Goal: Task Accomplishment & Management: Manage account settings

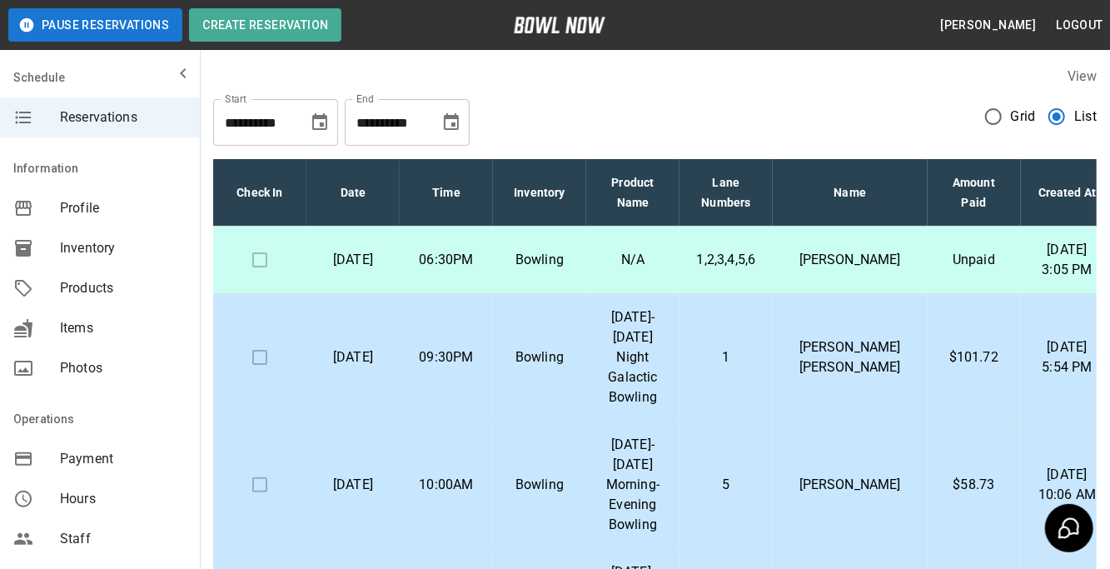
click at [1074, 135] on div "Grid List" at bounding box center [1041, 122] width 112 height 47
click at [128, 33] on button "Pause Reservations" at bounding box center [95, 24] width 174 height 33
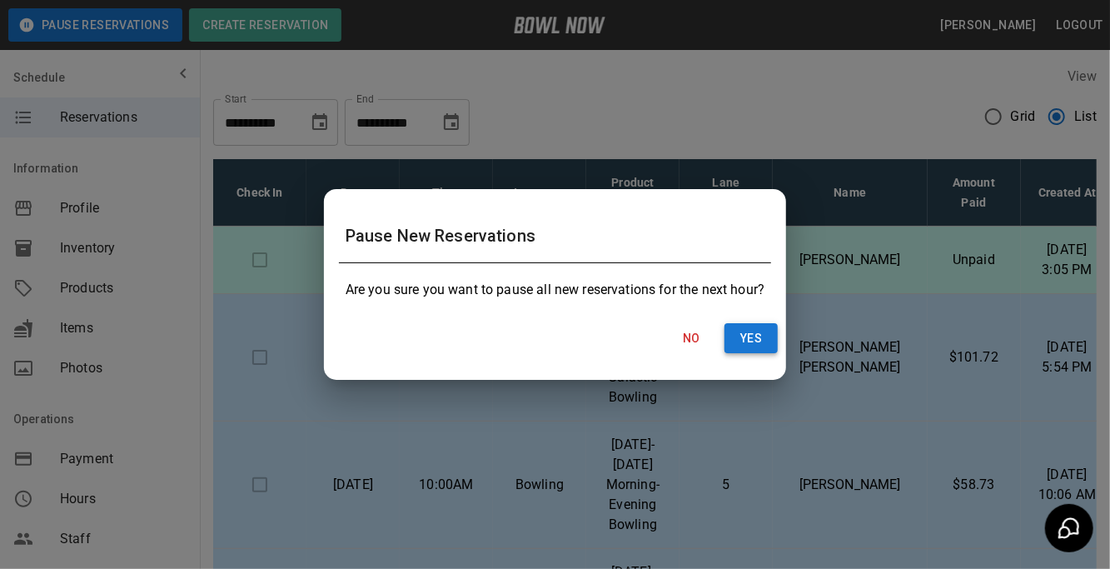
click at [762, 334] on button "Yes" at bounding box center [750, 338] width 53 height 31
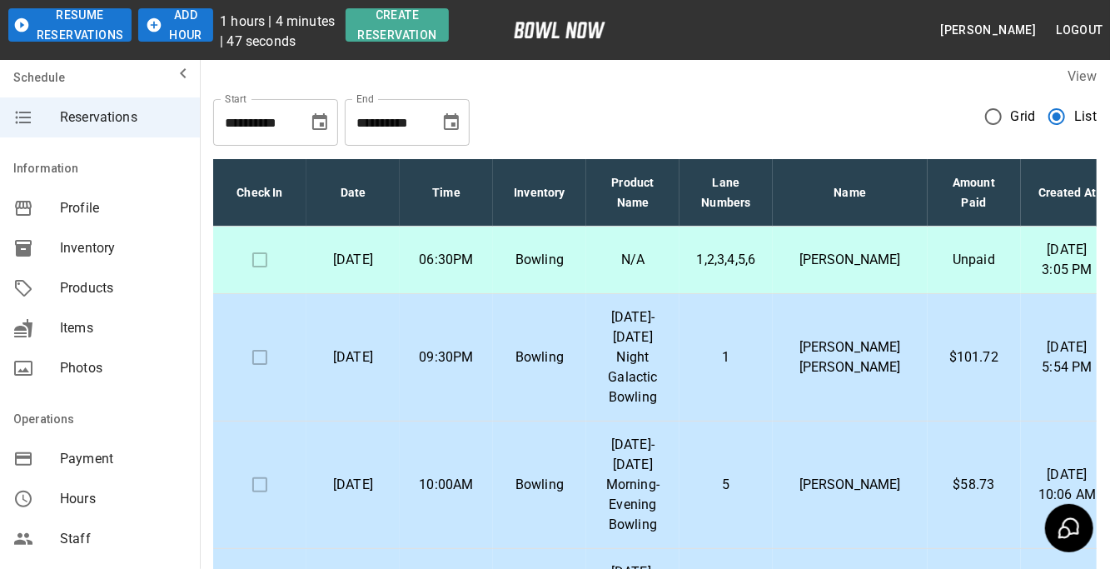
click at [186, 26] on button "Add Hour" at bounding box center [175, 24] width 75 height 33
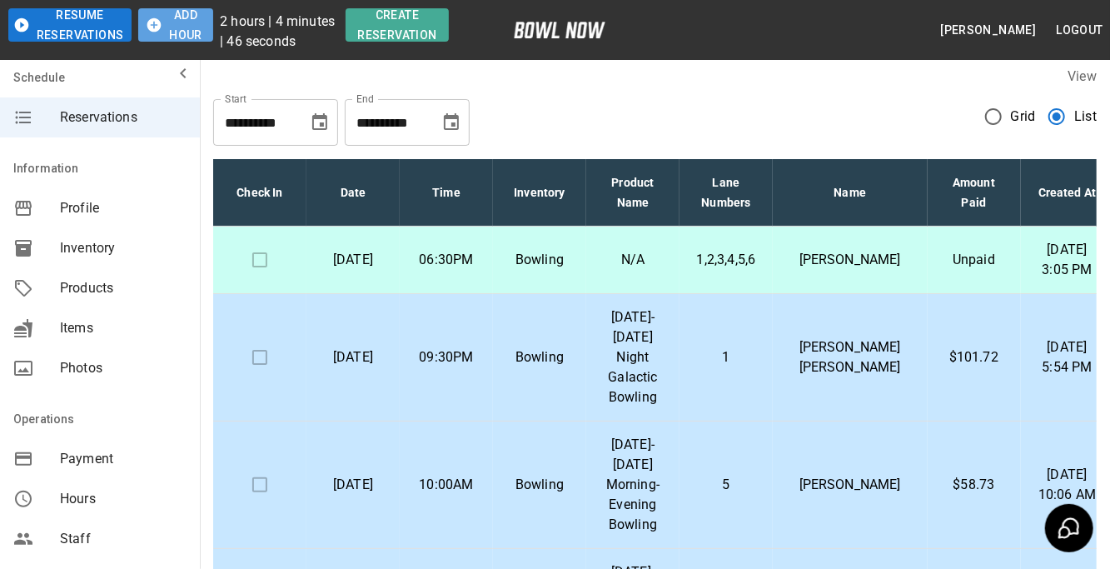
click at [186, 26] on button "Add Hour" at bounding box center [175, 24] width 75 height 33
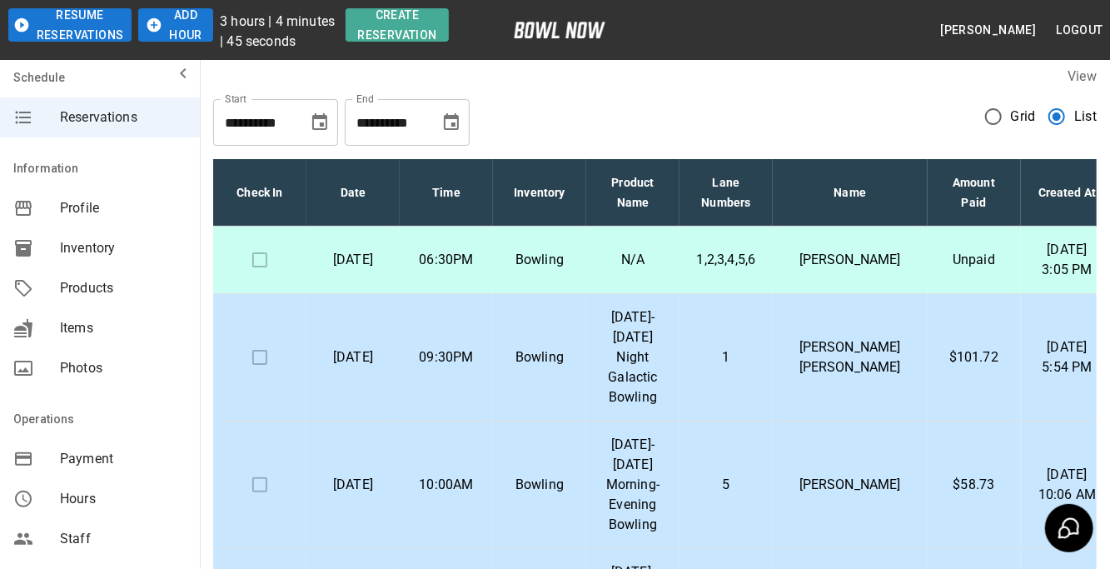
click at [186, 26] on button "Add Hour" at bounding box center [175, 24] width 75 height 33
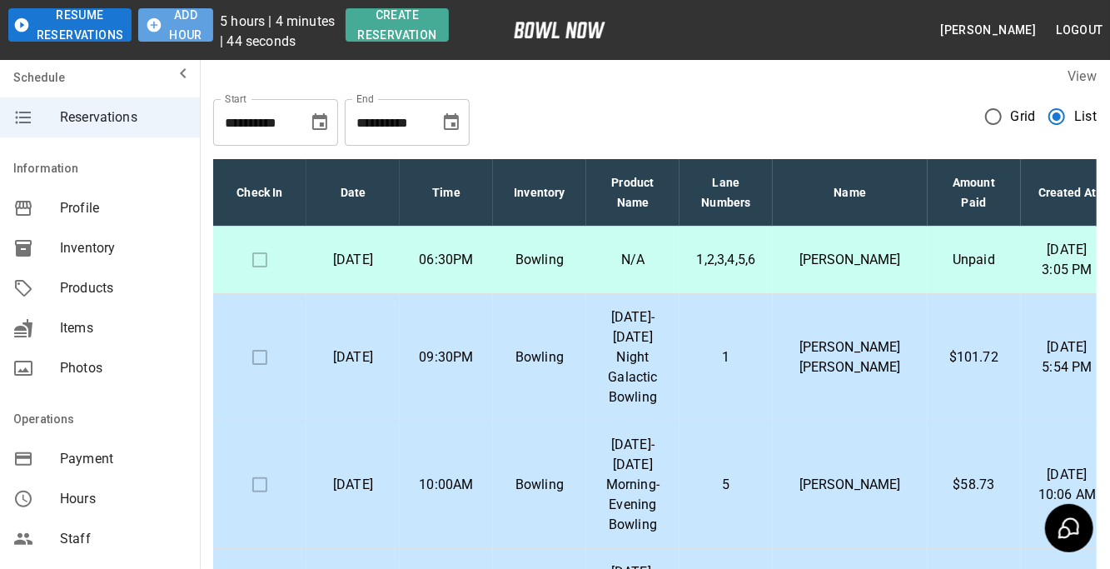
click at [186, 26] on button "Add Hour" at bounding box center [175, 24] width 75 height 33
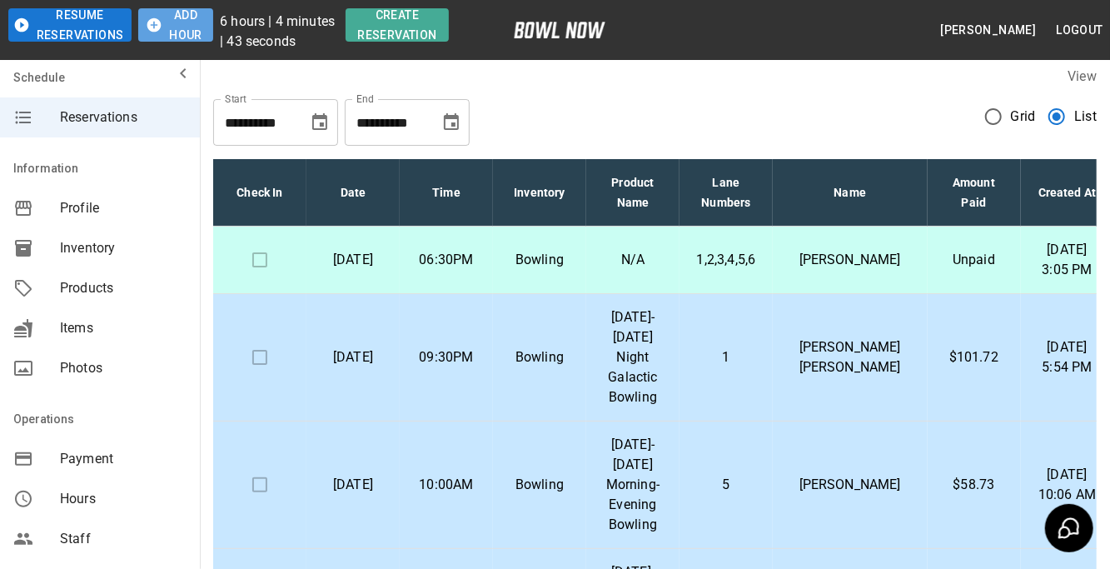
click at [186, 26] on button "Add Hour" at bounding box center [175, 24] width 75 height 33
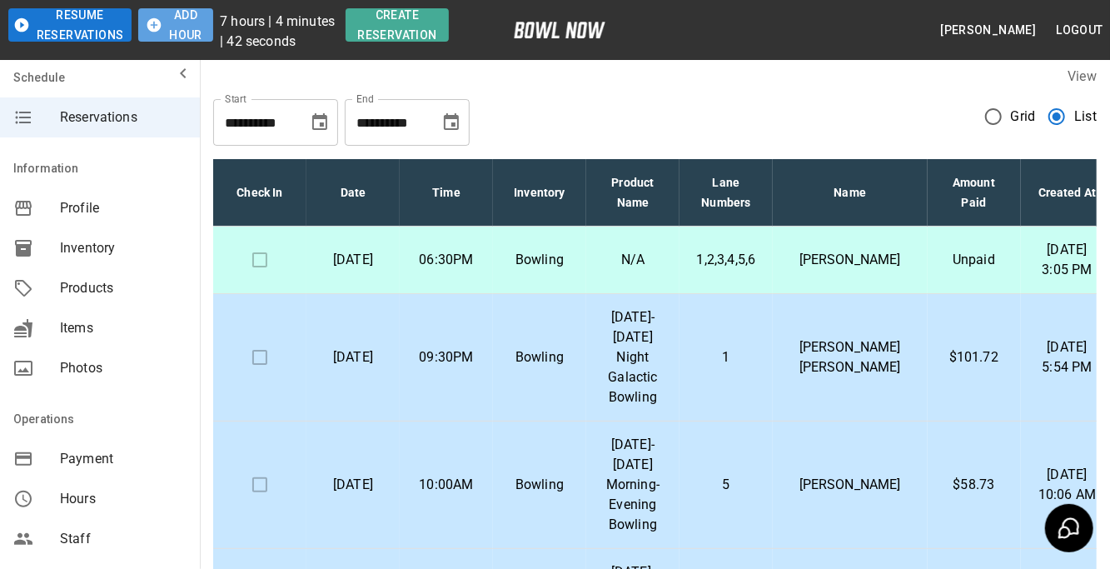
click at [186, 26] on button "Add Hour" at bounding box center [175, 24] width 75 height 33
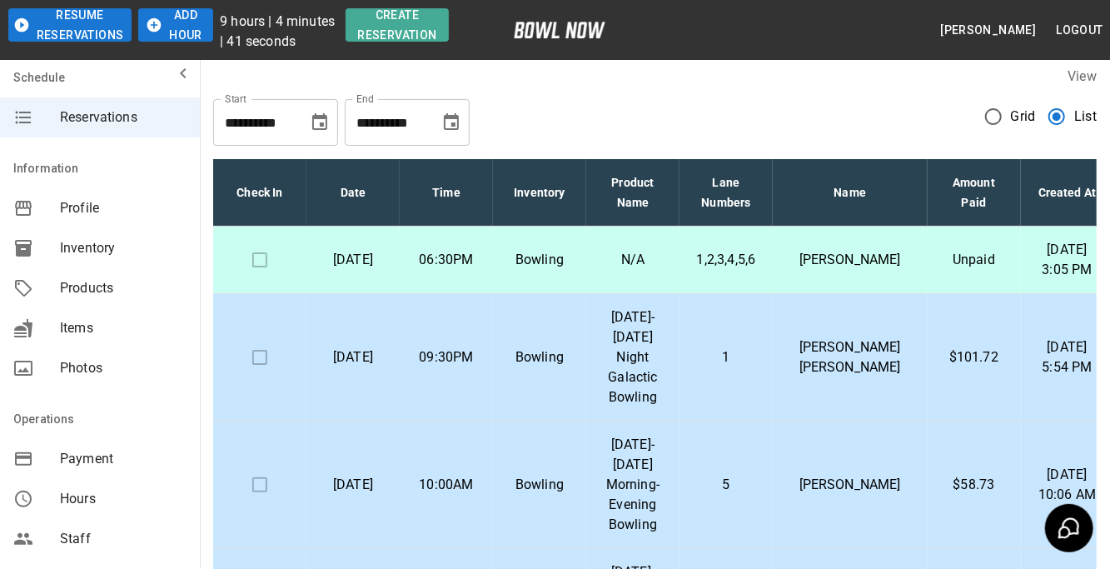
click at [186, 26] on button "Add Hour" at bounding box center [175, 24] width 75 height 33
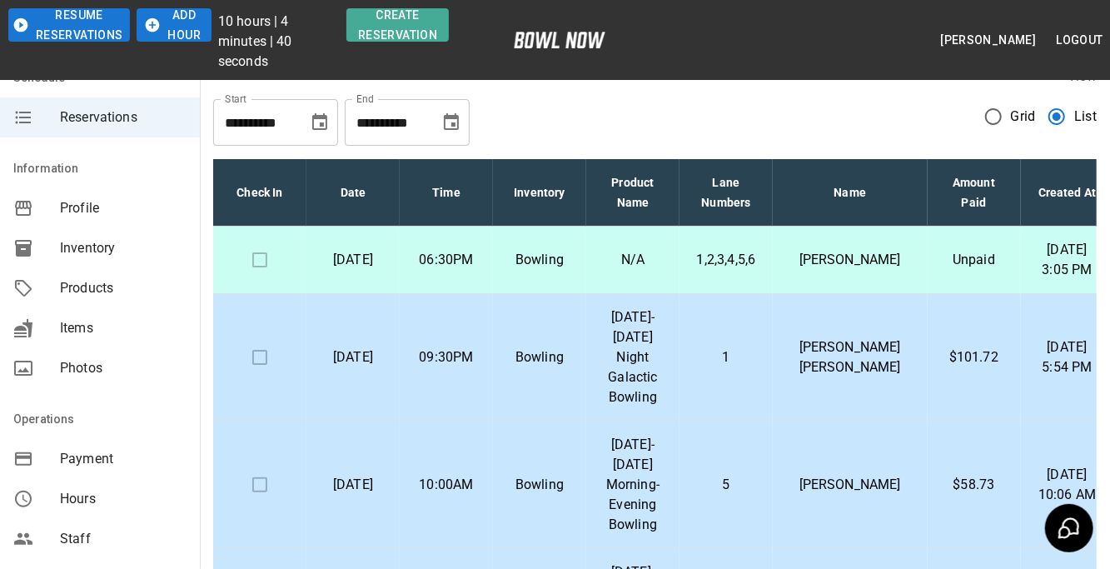
click at [186, 26] on button "Add Hour" at bounding box center [174, 24] width 74 height 33
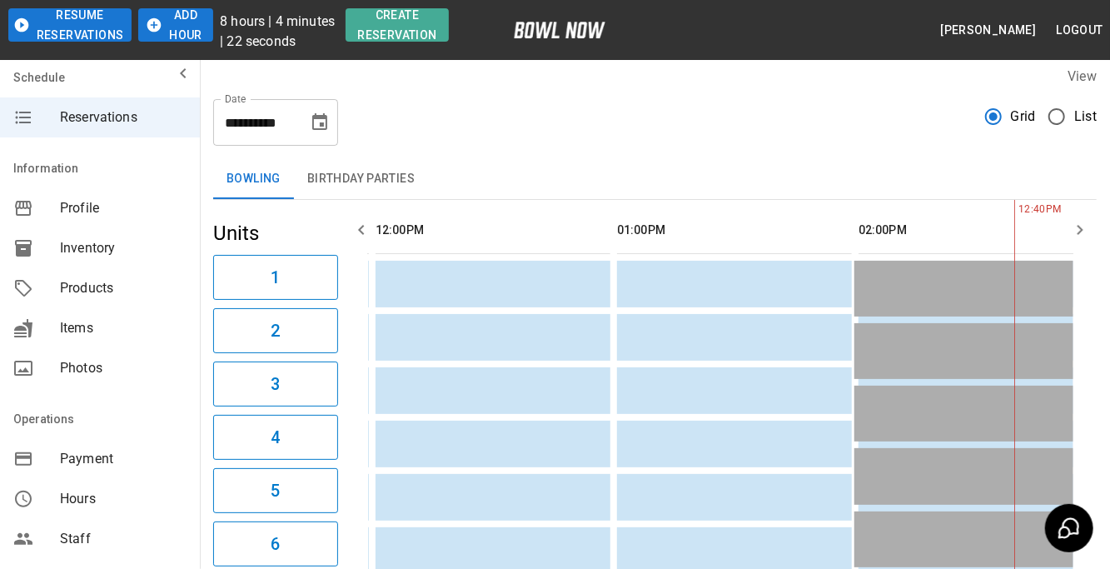
scroll to position [0, 482]
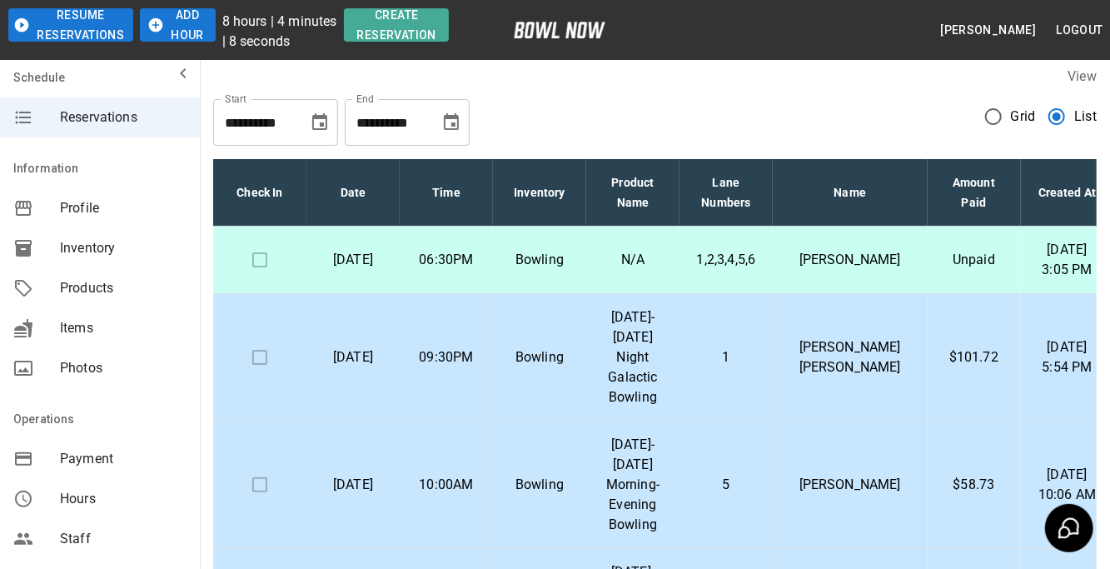
click at [807, 379] on td "[PERSON_NAME] [PERSON_NAME]" at bounding box center [849, 357] width 155 height 127
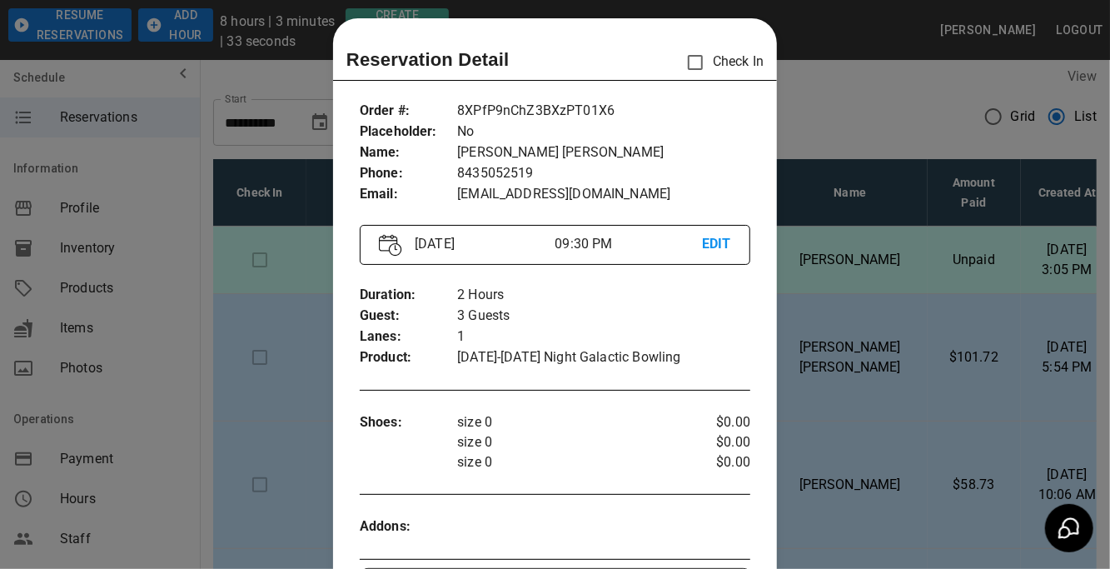
scroll to position [20, 0]
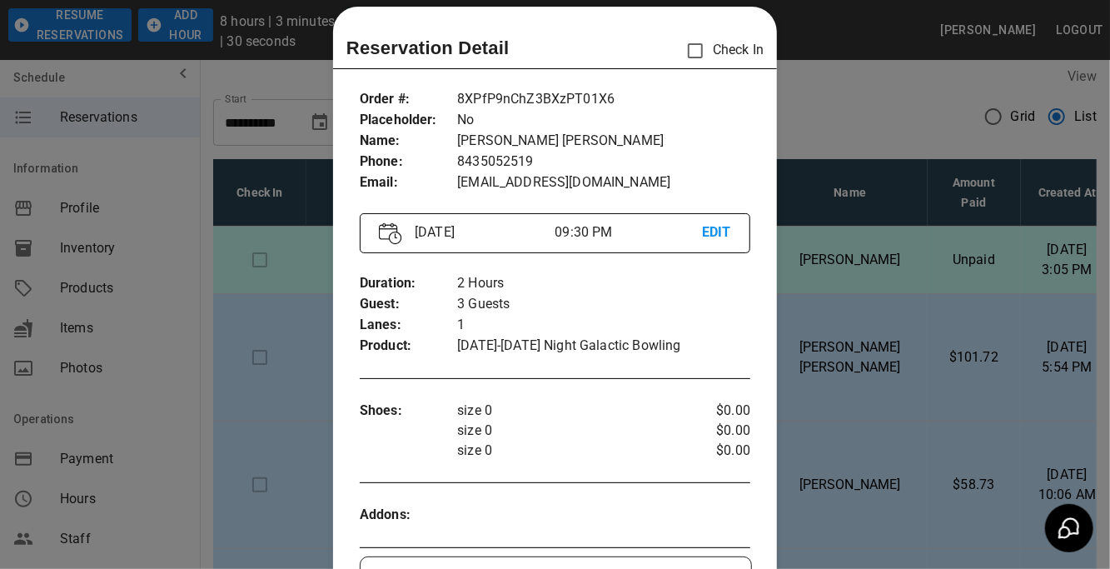
click at [869, 136] on div at bounding box center [555, 284] width 1110 height 569
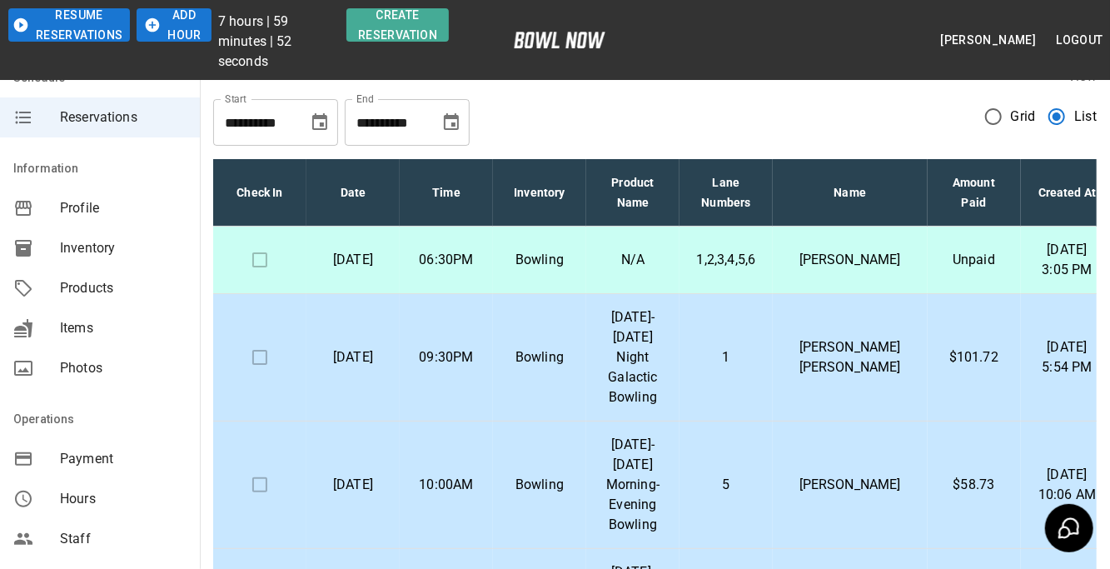
click at [852, 377] on p "[PERSON_NAME] [PERSON_NAME]" at bounding box center [850, 357] width 128 height 40
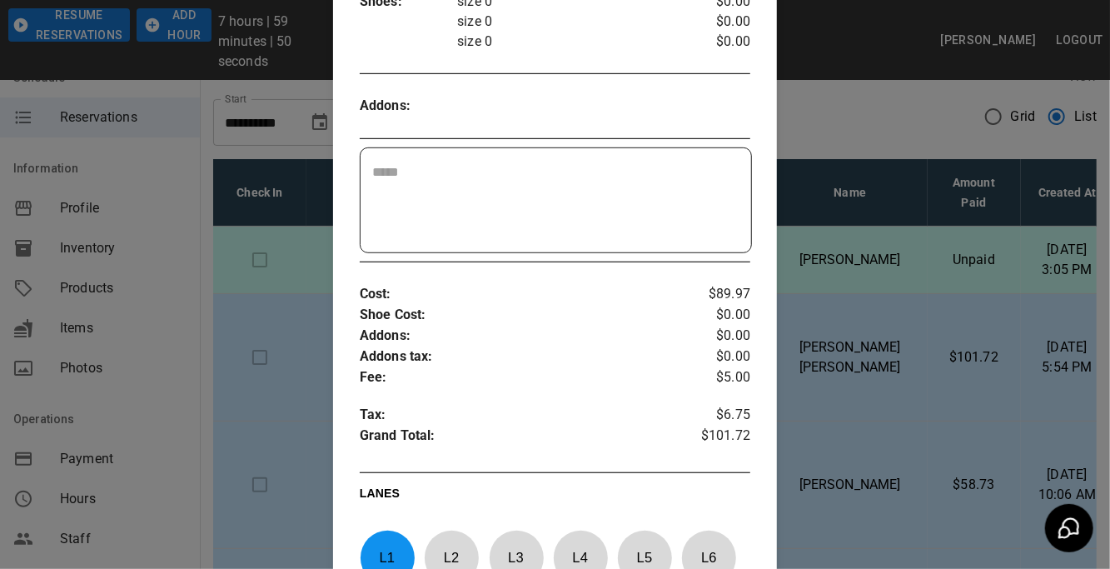
scroll to position [435, 0]
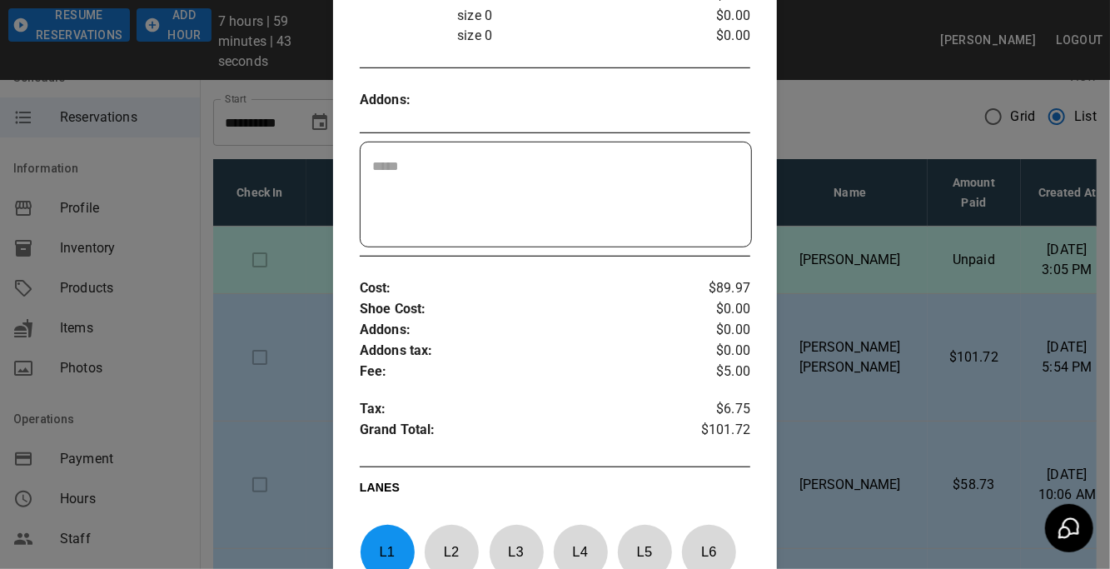
click at [916, 238] on div at bounding box center [555, 284] width 1110 height 569
